Goal: Information Seeking & Learning: Learn about a topic

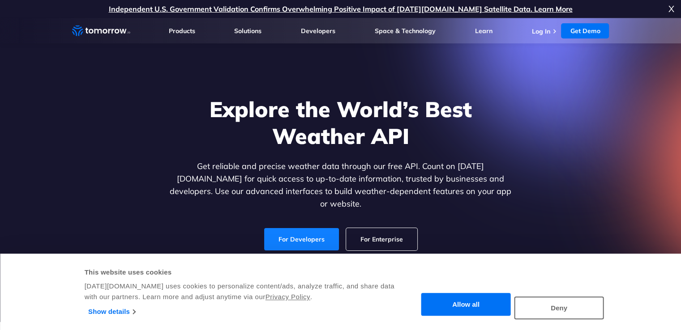
click at [299, 230] on link "For Developers" at bounding box center [301, 239] width 75 height 22
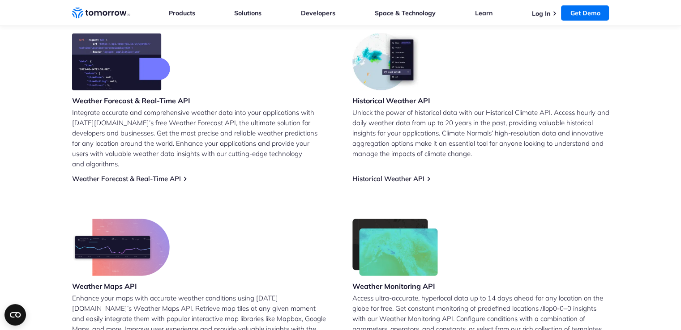
scroll to position [387, 0]
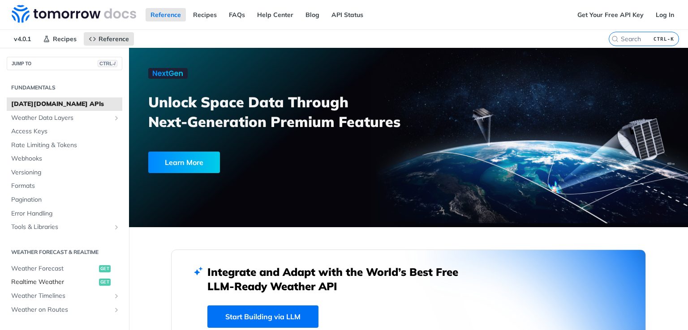
click at [28, 280] on span "Realtime Weather" at bounding box center [54, 282] width 86 height 9
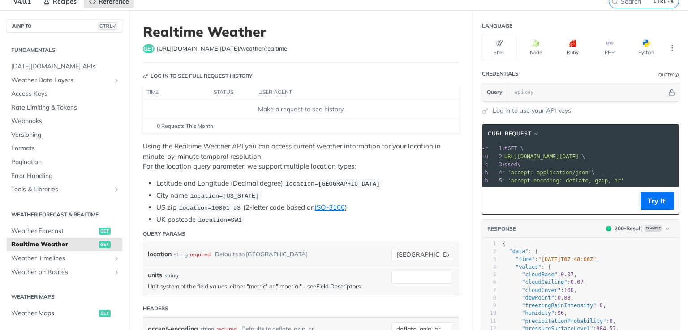
scroll to position [57, 0]
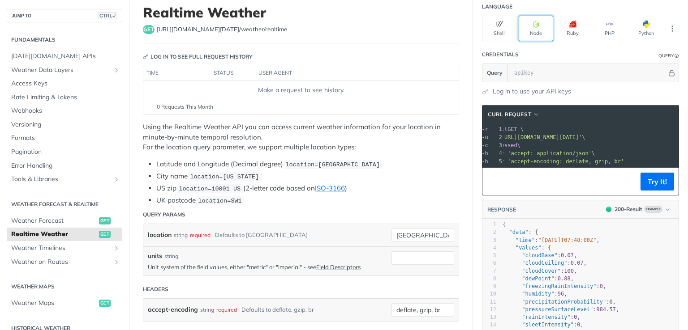
click at [534, 29] on button "Node" at bounding box center [535, 29] width 34 height 26
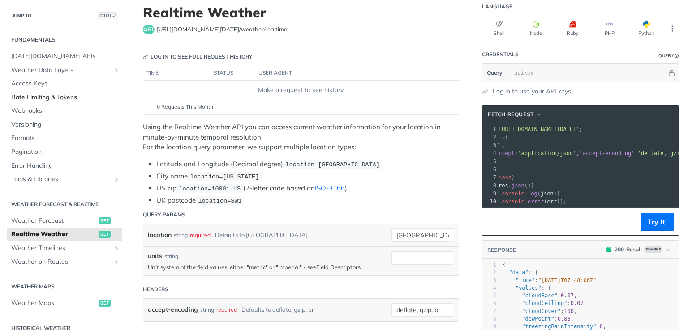
click at [61, 102] on link "Rate Limiting & Tokens" at bounding box center [65, 97] width 116 height 13
